Goal: Task Accomplishment & Management: Complete application form

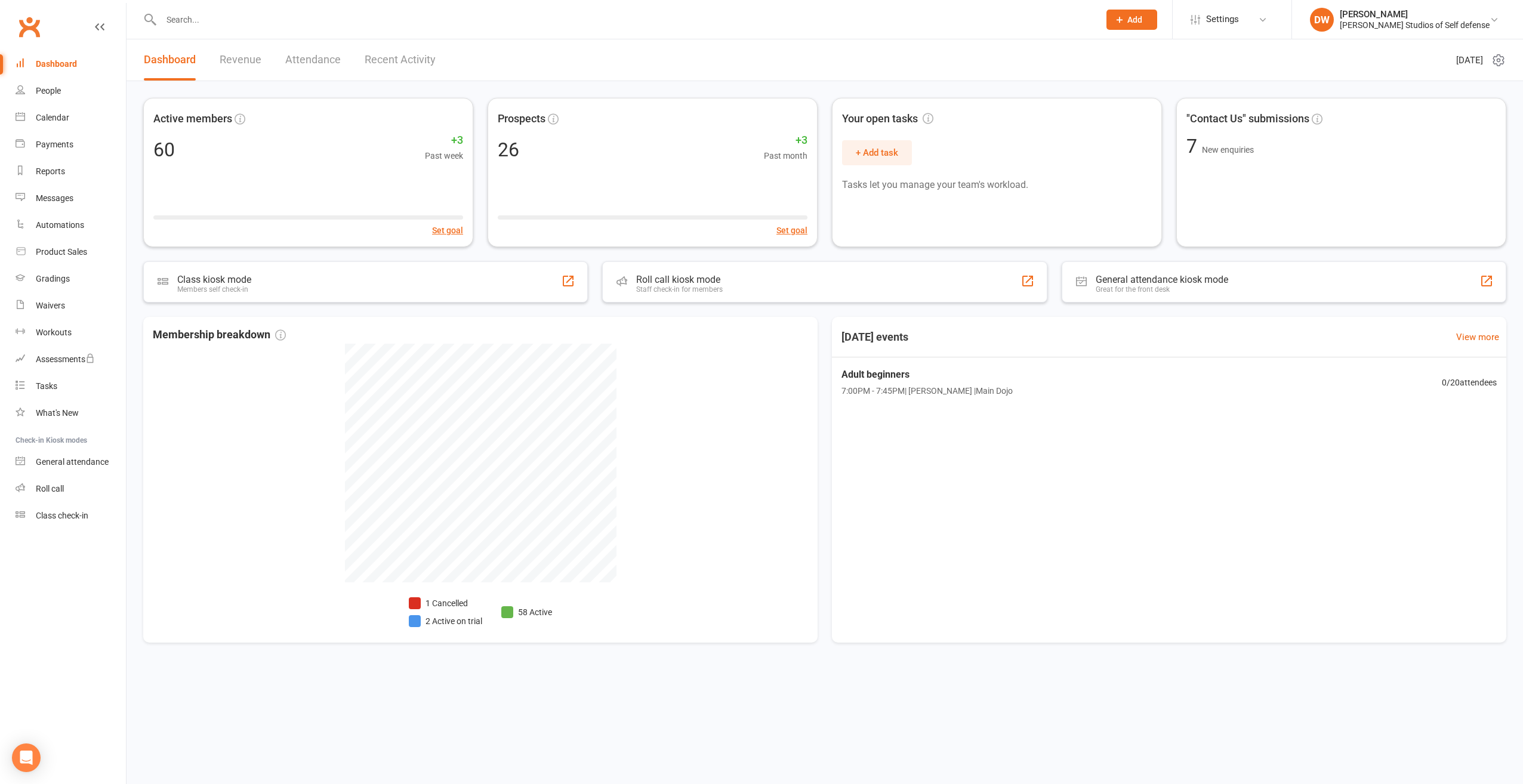
click at [219, 18] on input "text" at bounding box center [624, 19] width 933 height 17
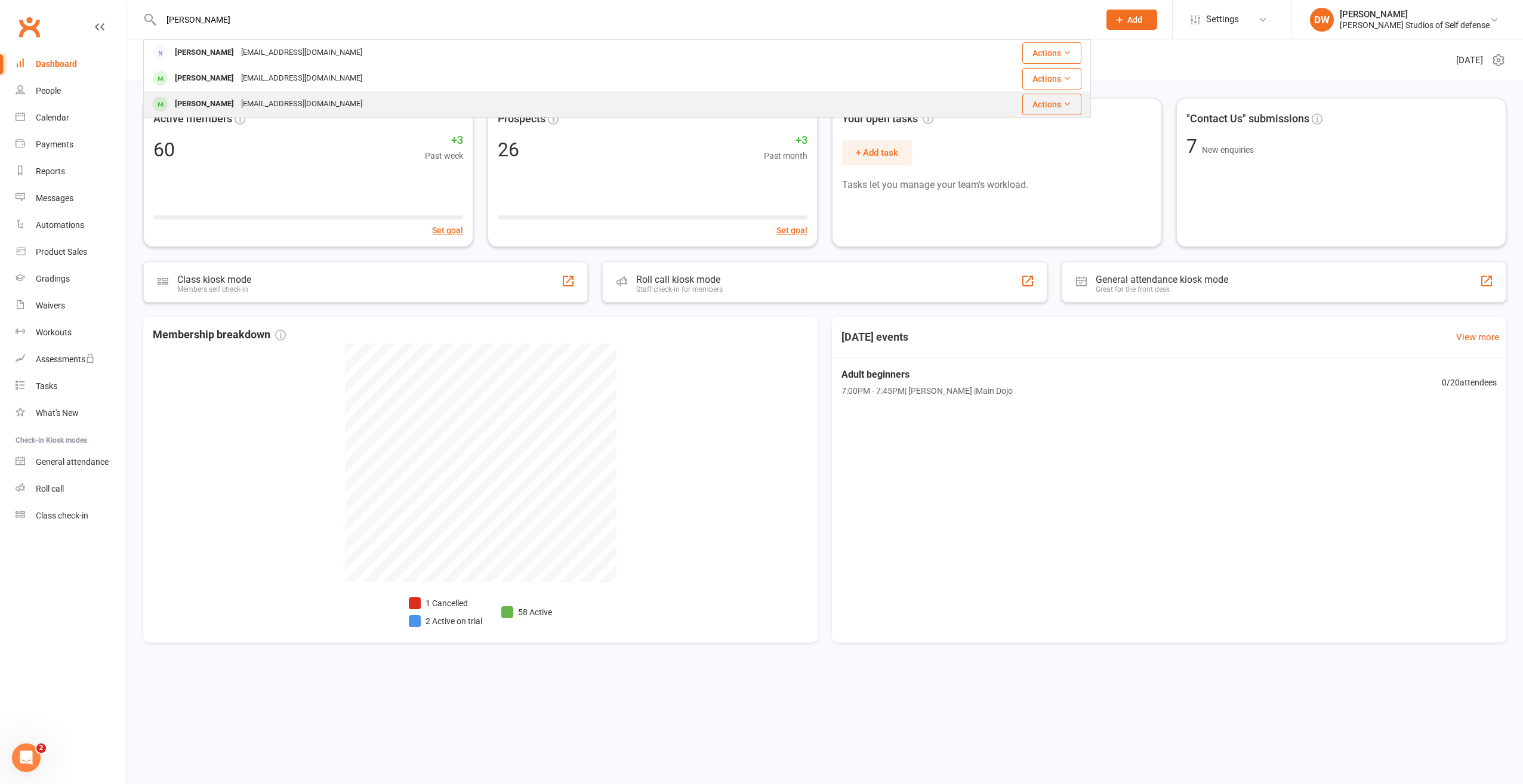
type input "[PERSON_NAME]"
click at [213, 103] on div "[PERSON_NAME]" at bounding box center [204, 104] width 66 height 18
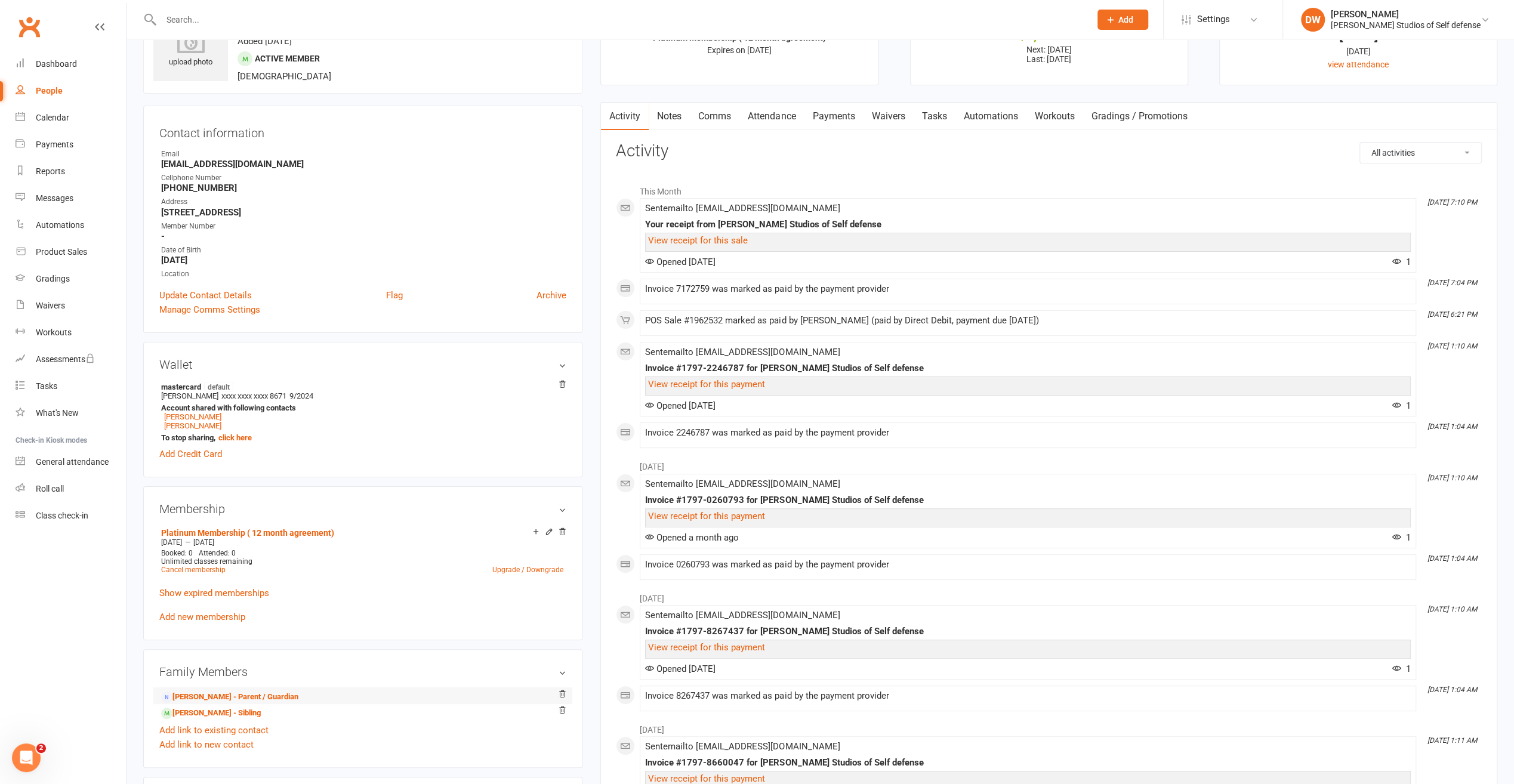
scroll to position [119, 0]
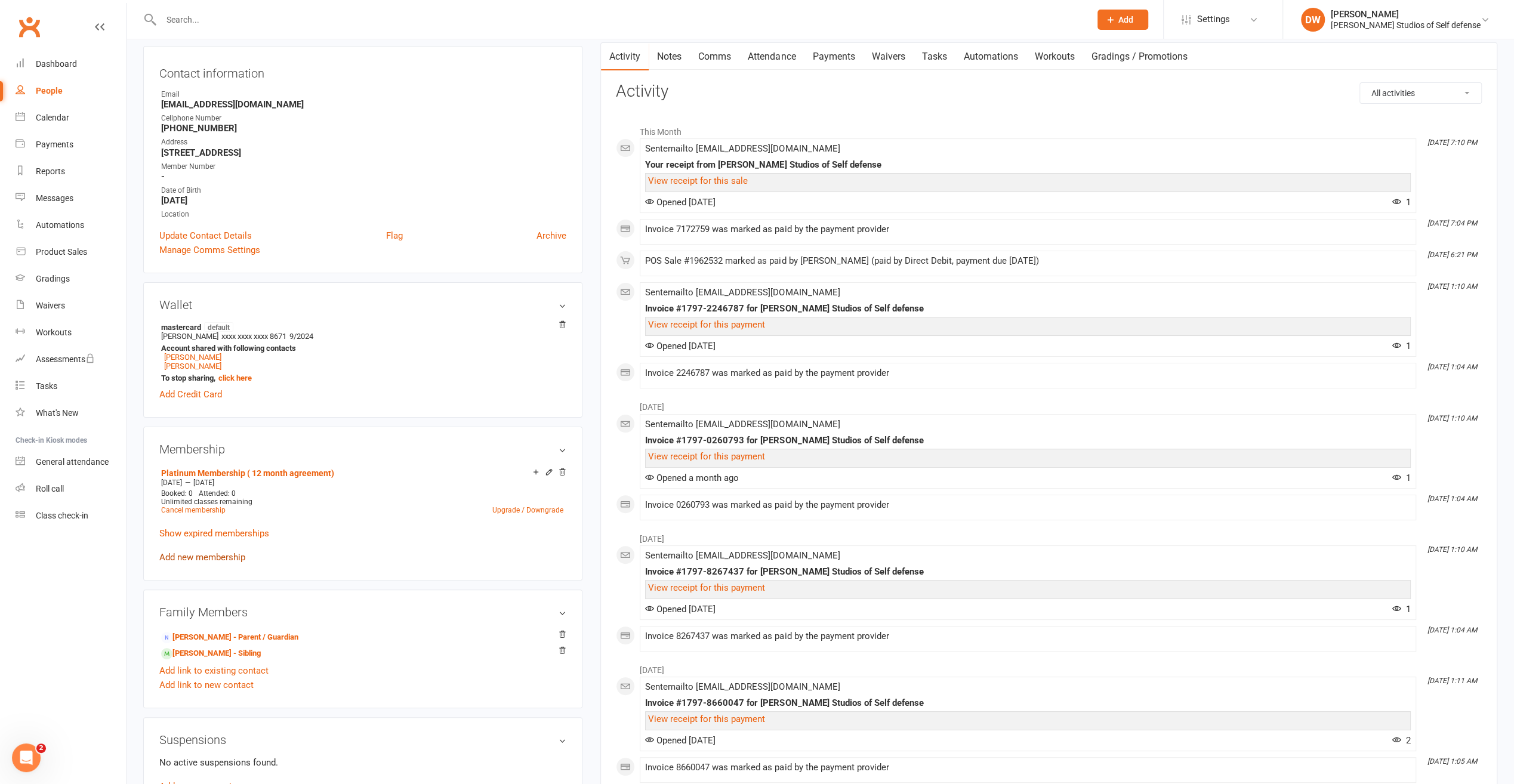
click at [215, 561] on link "Add new membership" at bounding box center [202, 557] width 86 height 10
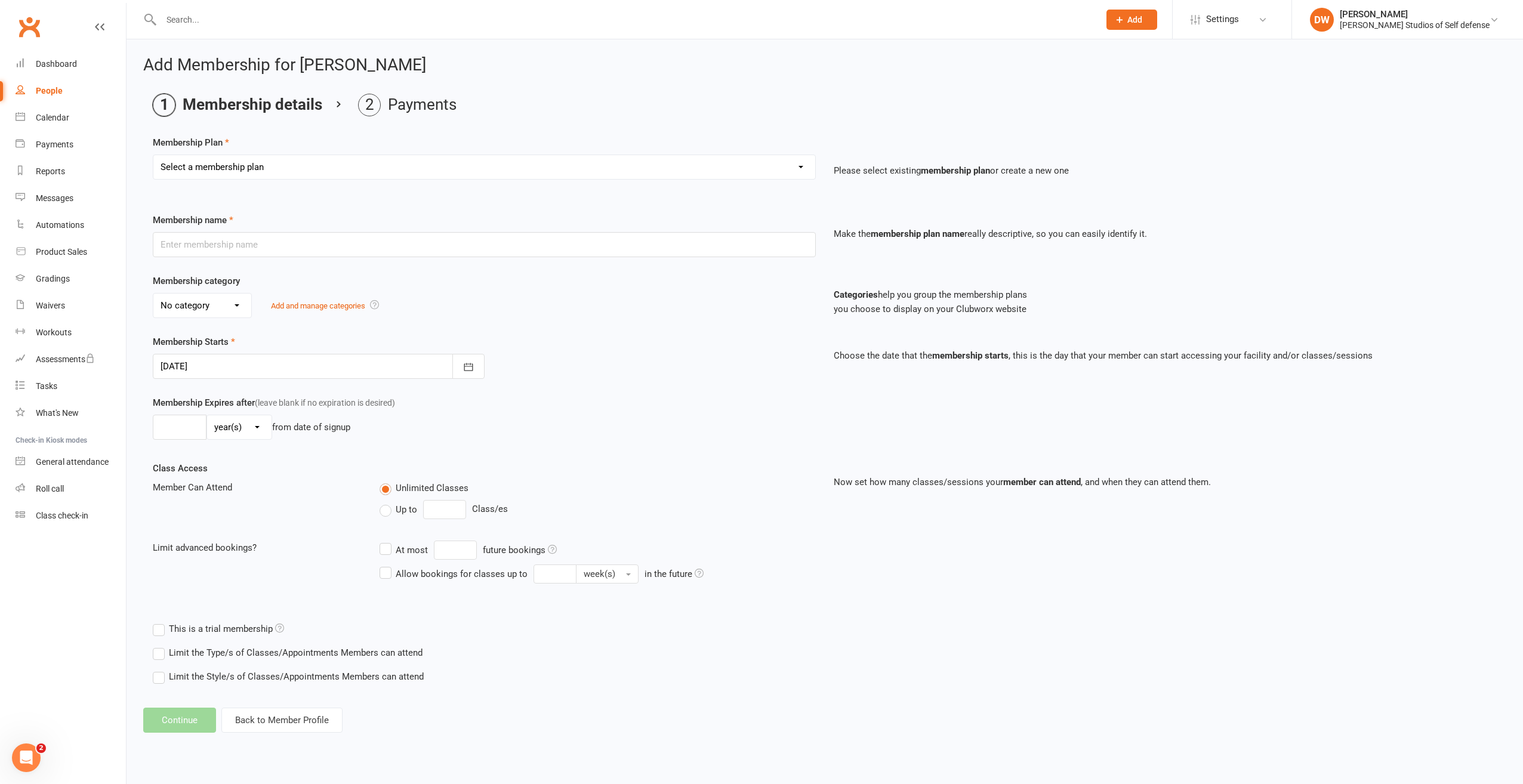
click at [802, 166] on select "Select a membership plan Create new Membership Plan Free Trial Class New member…" at bounding box center [484, 167] width 662 height 24
select select "14"
click at [154, 155] on select "Select a membership plan Create new Membership Plan Free Trial Class New member…" at bounding box center [484, 167] width 662 height 24
type input "South Eastern Invitational 2 events"
select select "2"
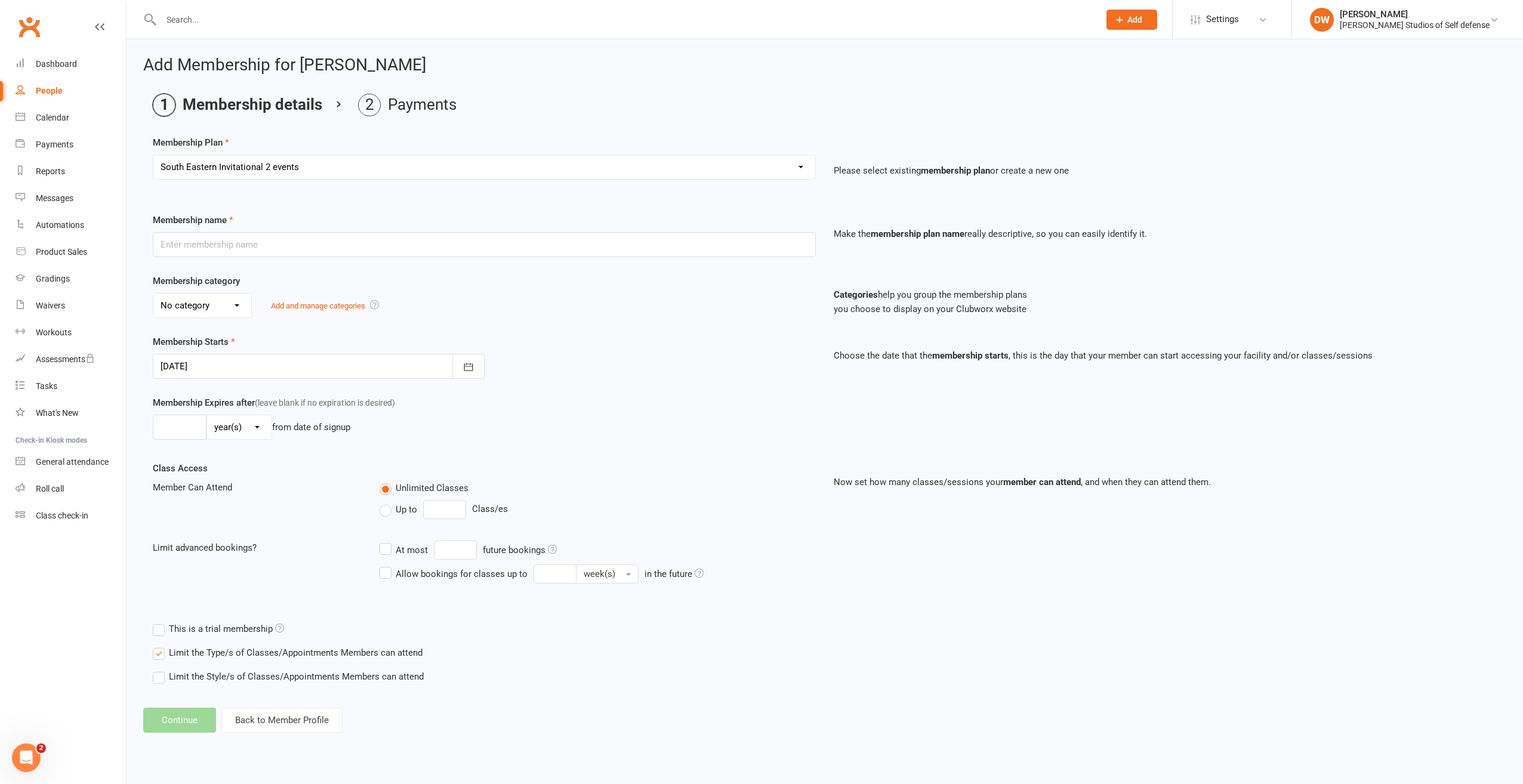
type input "1"
select select "2"
type input "1"
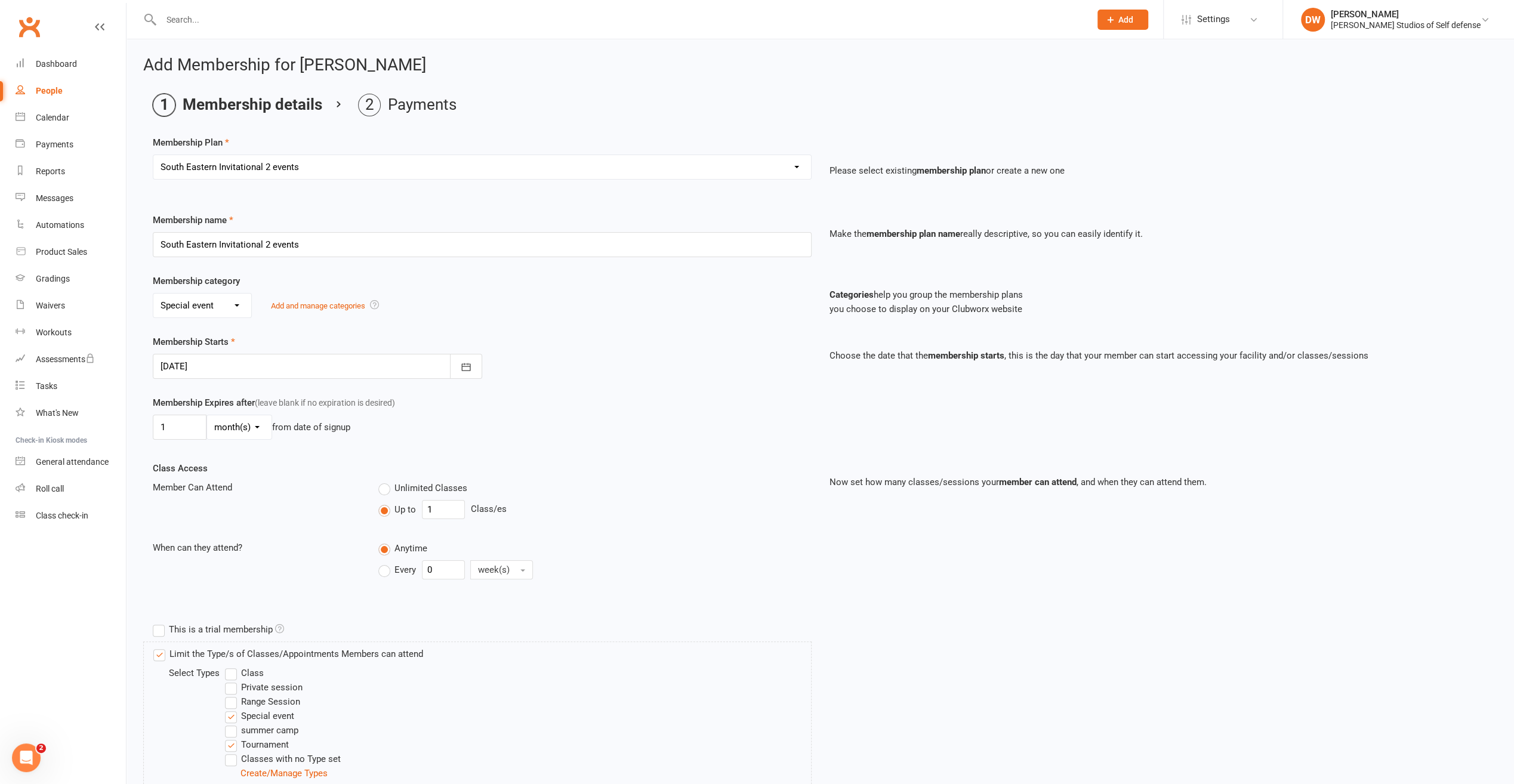
scroll to position [162, 0]
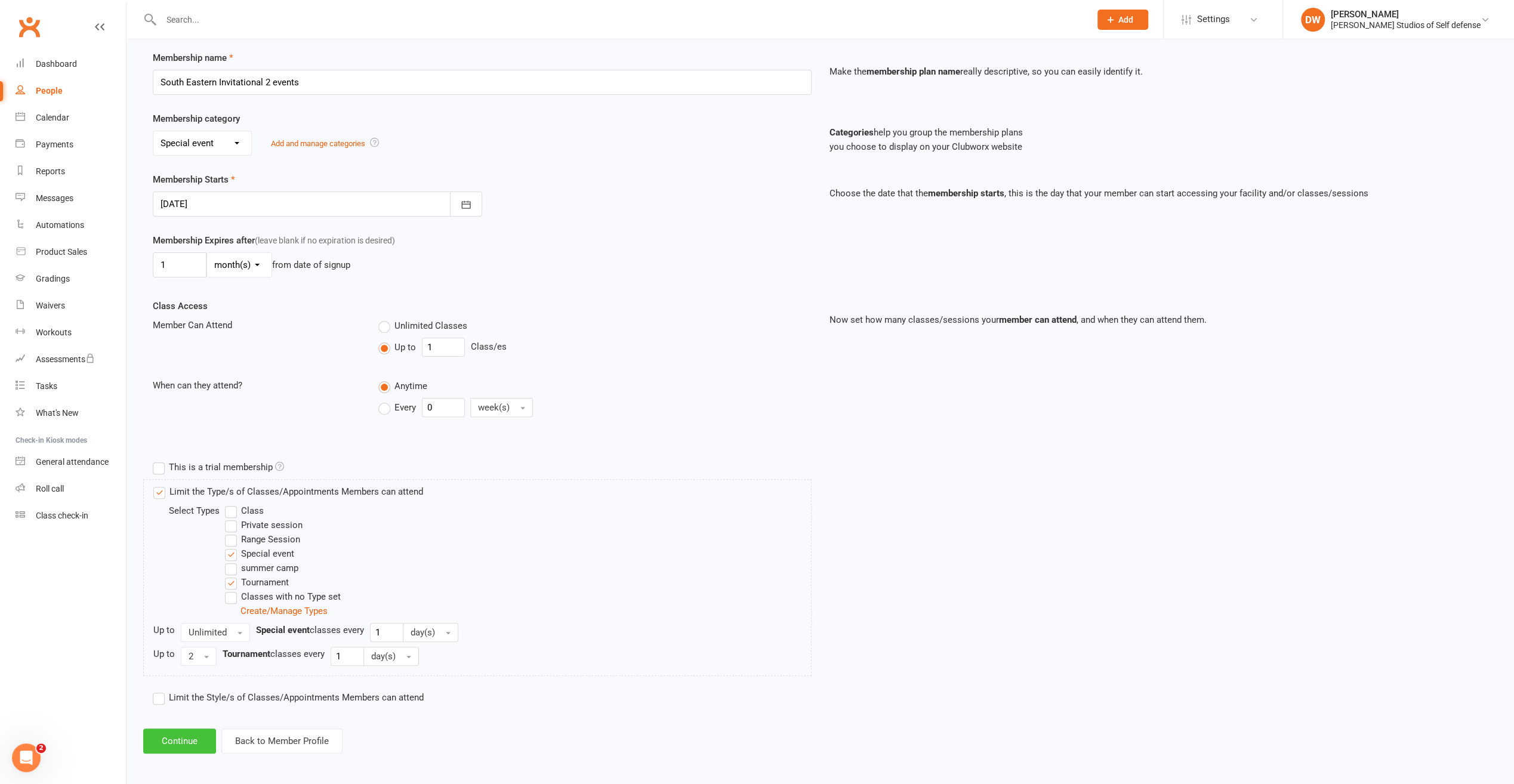
click at [179, 734] on button "Continue" at bounding box center [179, 741] width 73 height 25
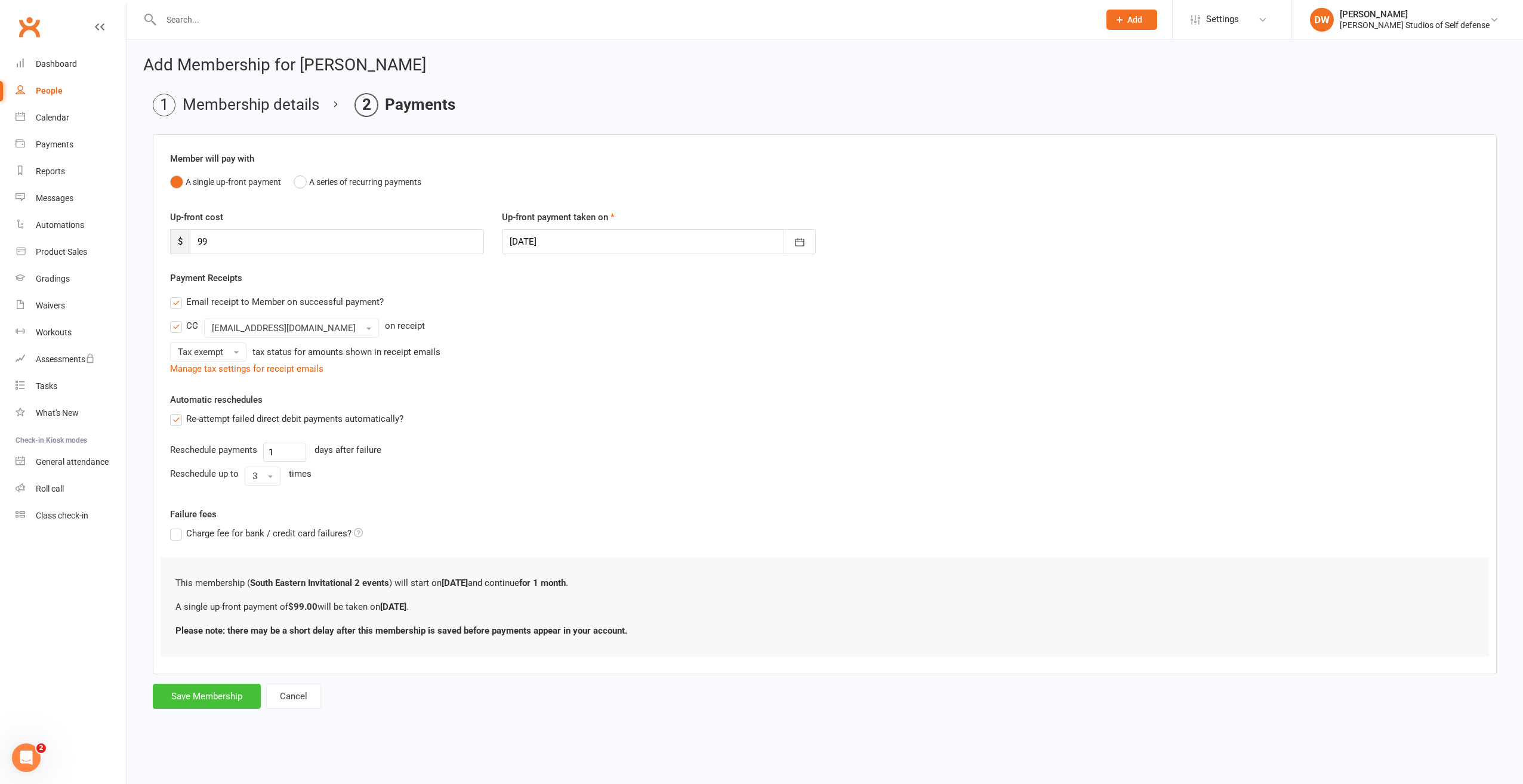
click at [208, 692] on button "Save Membership" at bounding box center [206, 696] width 108 height 25
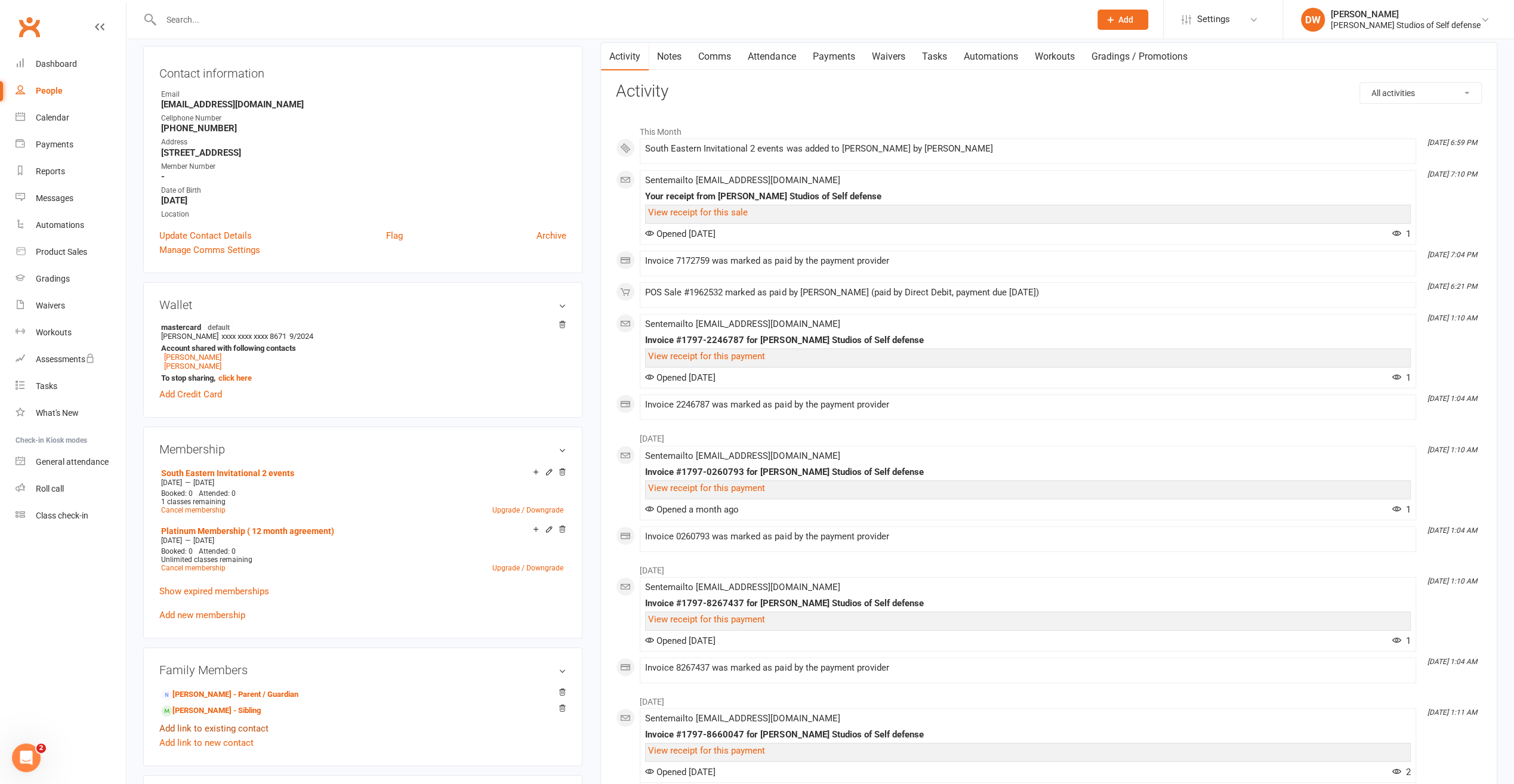
scroll to position [179, 0]
